Goal: Book appointment/travel/reservation

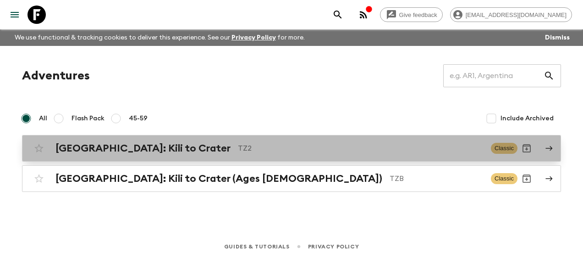
click at [150, 145] on h2 "[GEOGRAPHIC_DATA]: Kili to Crater" at bounding box center [142, 148] width 175 height 12
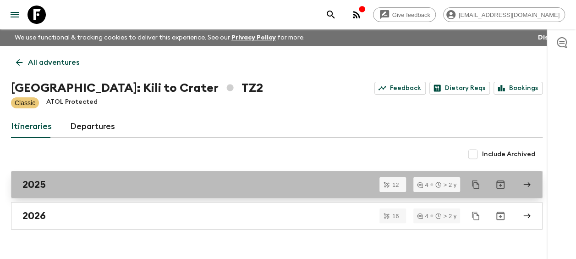
click at [49, 182] on div "2025" at bounding box center [267, 184] width 491 height 12
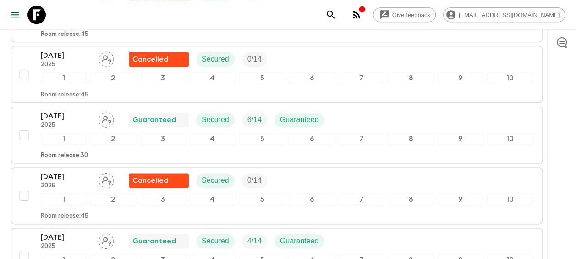
scroll to position [504, 0]
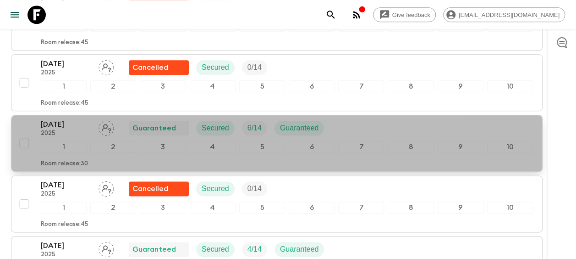
click at [66, 119] on p "[DATE]" at bounding box center [66, 124] width 50 height 11
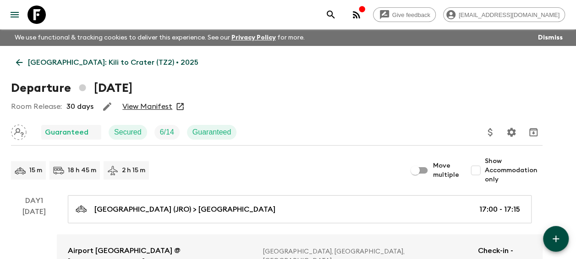
click at [152, 102] on link "View Manifest" at bounding box center [147, 106] width 50 height 9
